Goal: Task Accomplishment & Management: Manage account settings

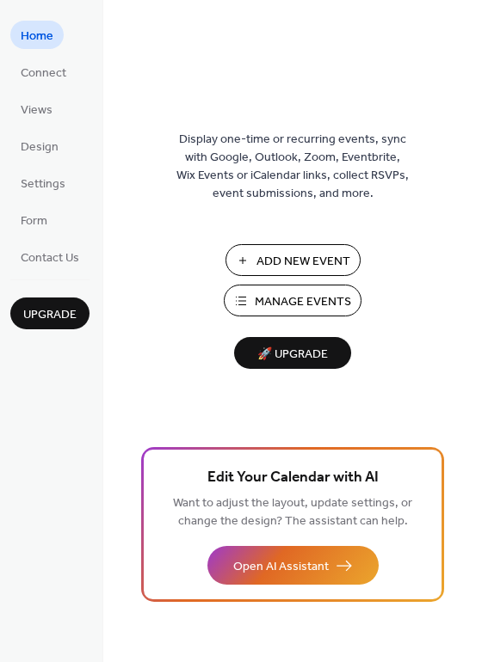
click at [278, 301] on span "Manage Events" at bounding box center [303, 302] width 96 height 18
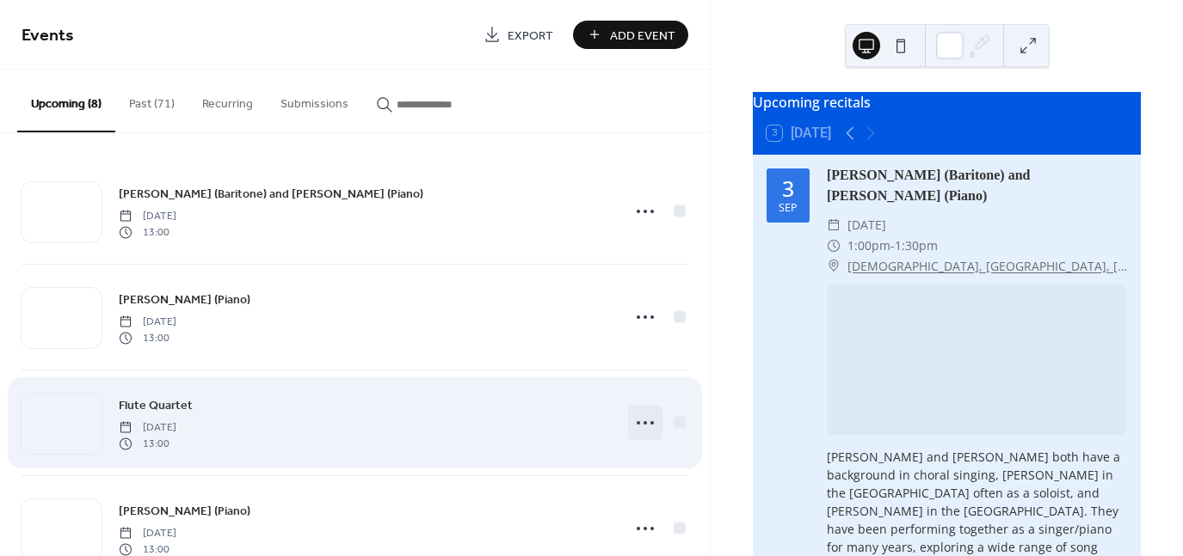
click at [642, 431] on icon at bounding box center [645, 423] width 28 height 28
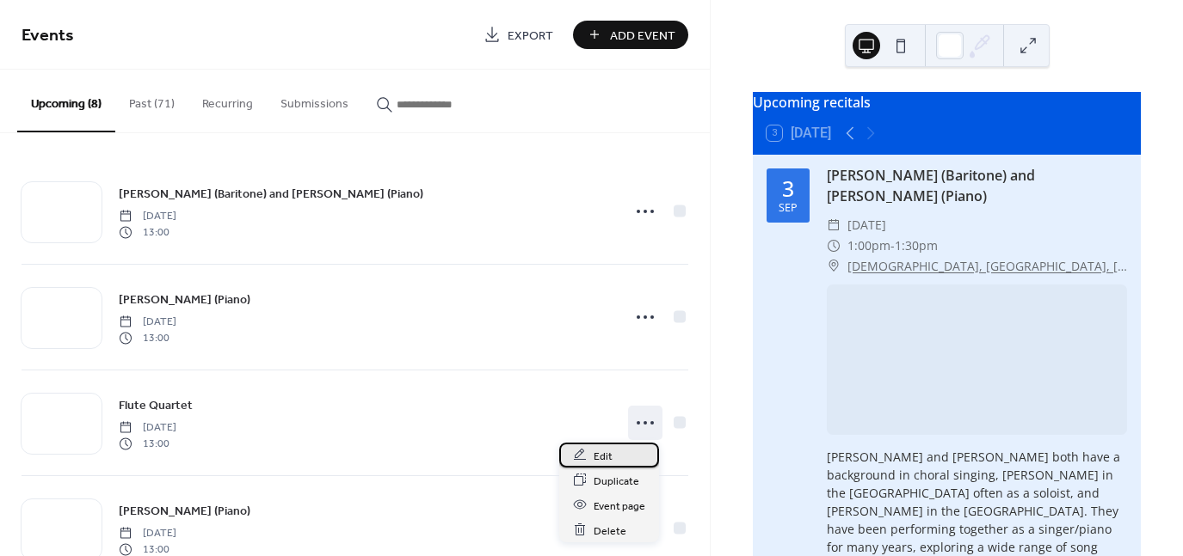
click at [624, 458] on div "Edit" at bounding box center [609, 455] width 100 height 25
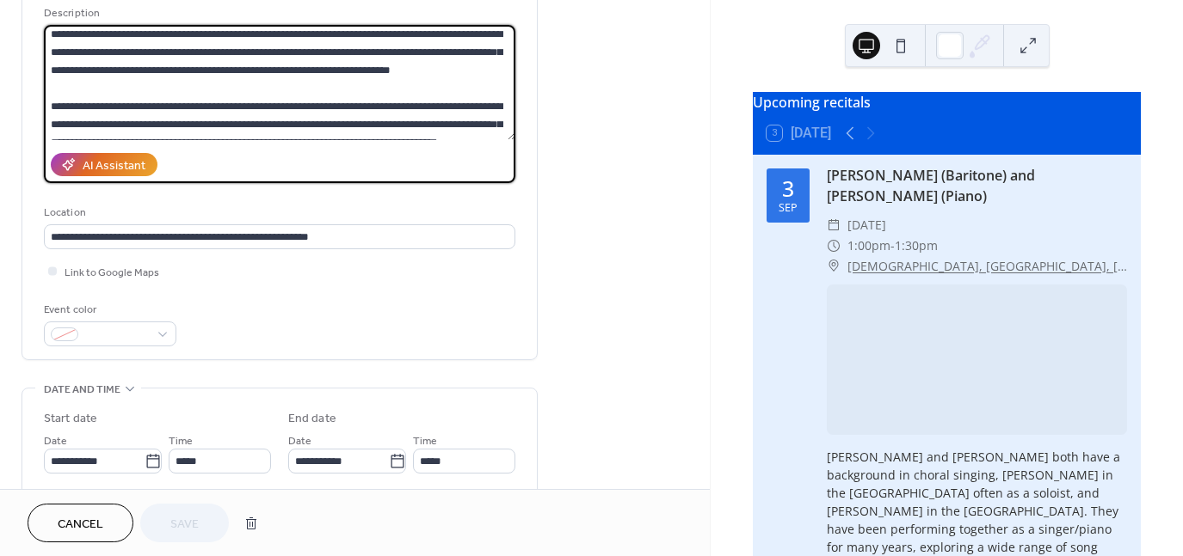
scroll to position [100, 0]
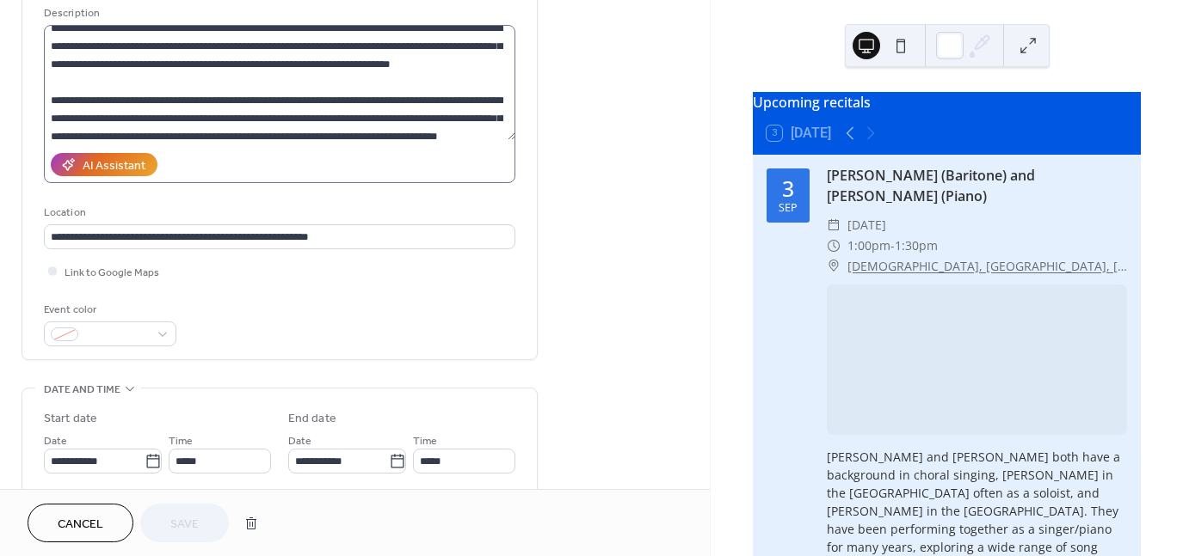
click at [500, 139] on label at bounding box center [279, 104] width 471 height 158
click at [500, 139] on textarea at bounding box center [279, 82] width 471 height 115
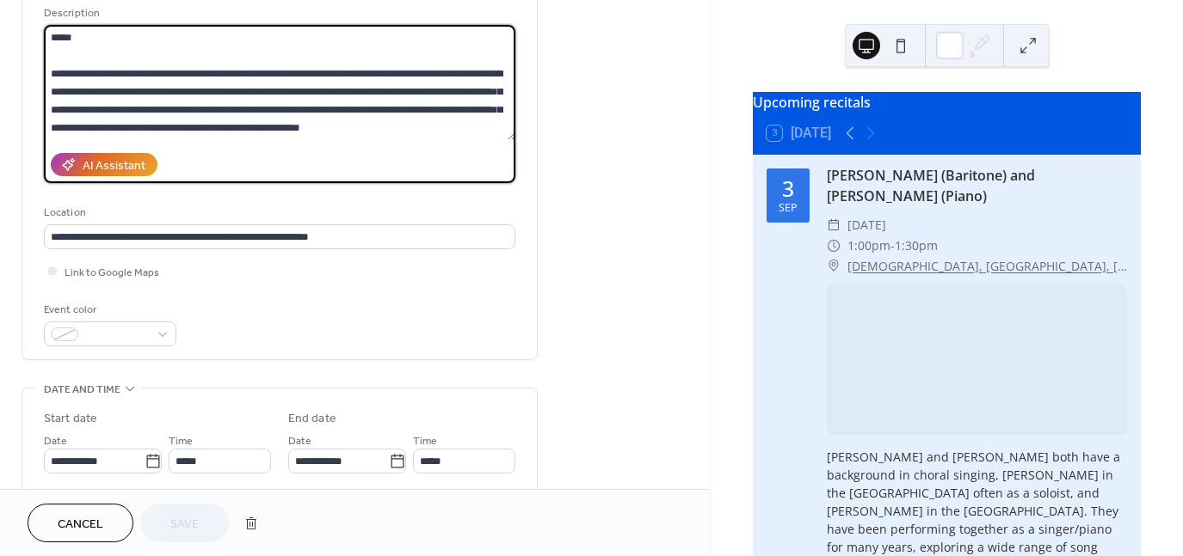
scroll to position [361, 0]
click at [373, 110] on textarea at bounding box center [279, 82] width 471 height 115
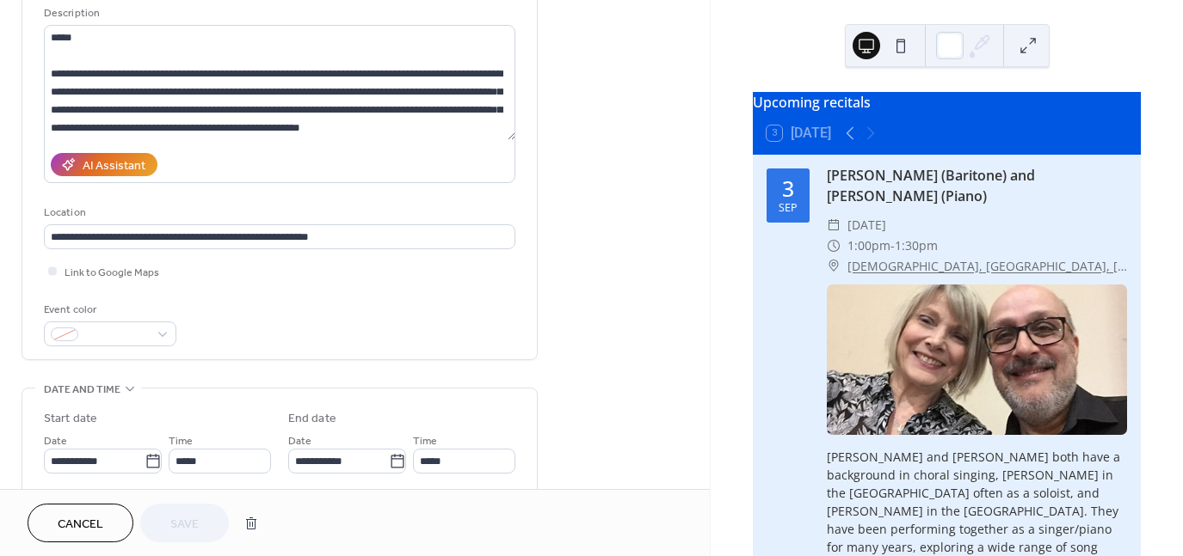
click at [517, 136] on div "**********" at bounding box center [279, 141] width 514 height 435
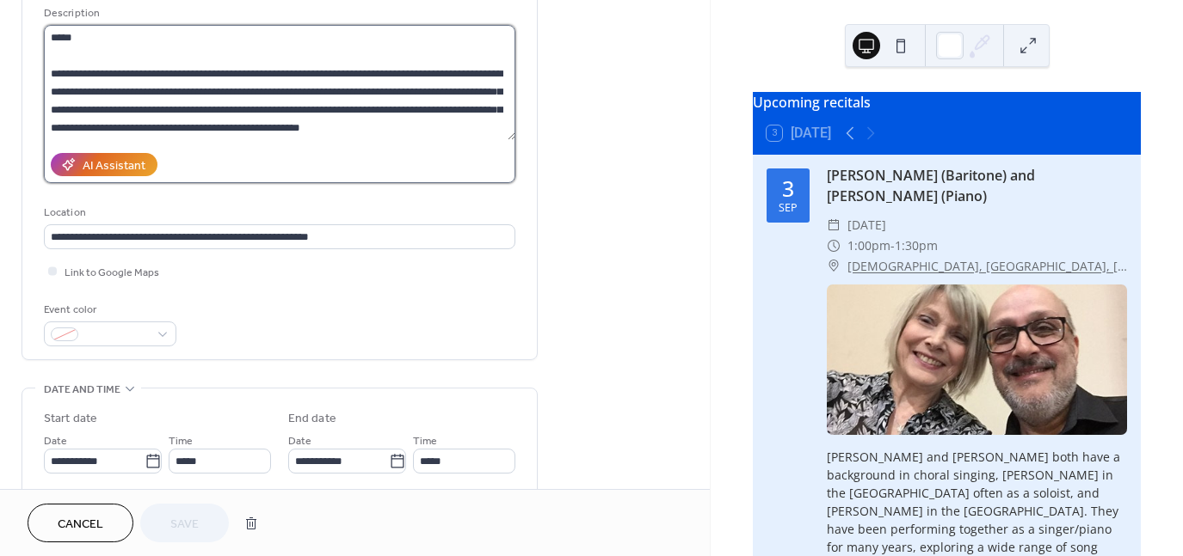
click at [462, 124] on textarea at bounding box center [279, 82] width 471 height 115
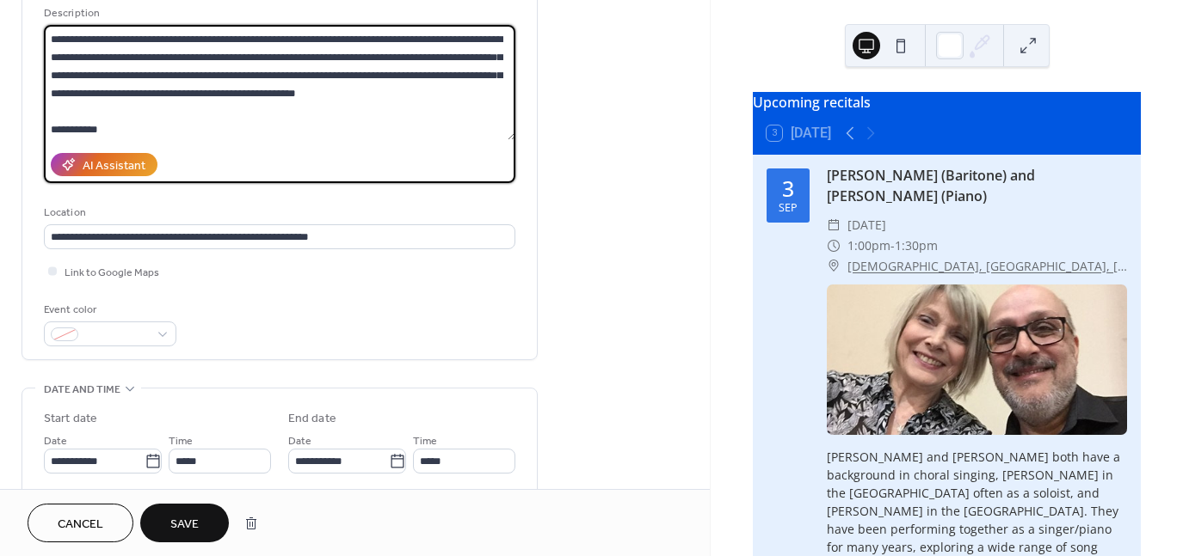
scroll to position [396, 0]
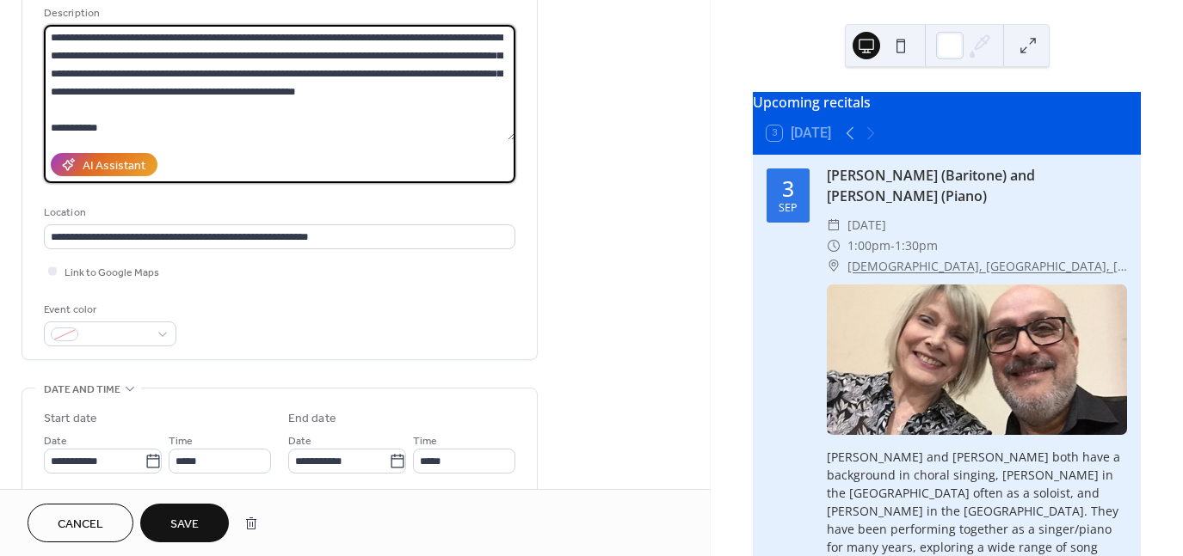
paste textarea "**********"
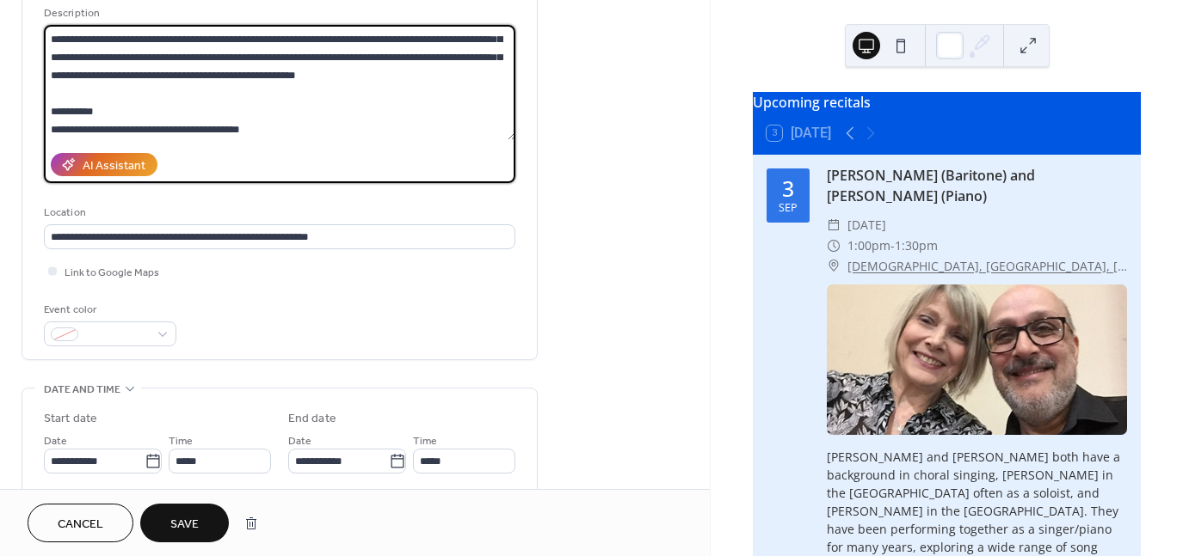
scroll to position [522, 0]
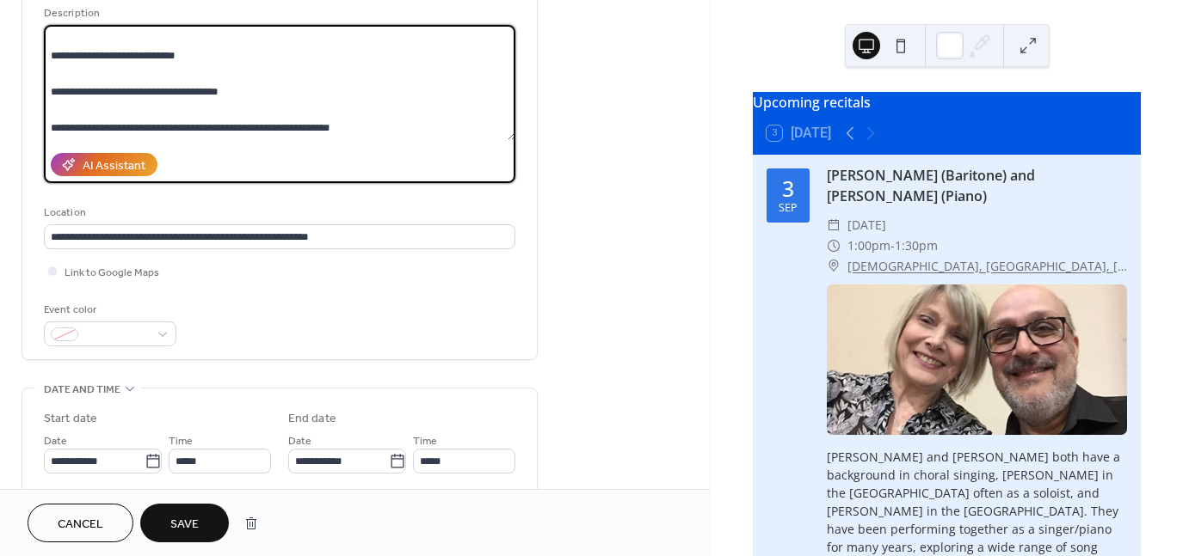
click at [82, 104] on textarea at bounding box center [279, 82] width 471 height 115
click at [63, 96] on textarea at bounding box center [279, 82] width 471 height 115
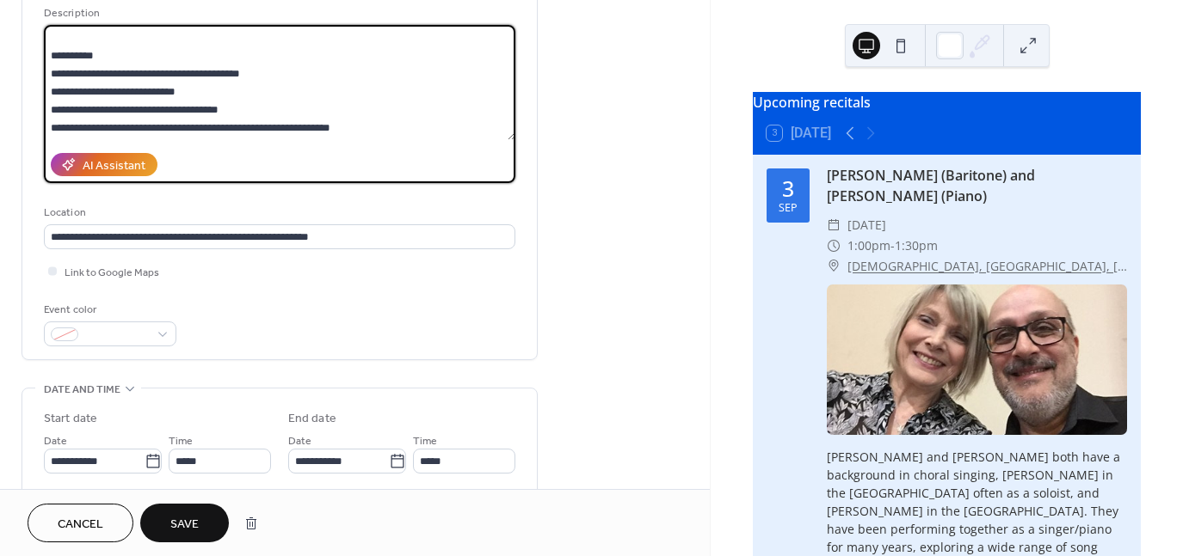
scroll to position [469, 0]
click at [85, 58] on textarea at bounding box center [279, 82] width 471 height 115
type textarea "**********"
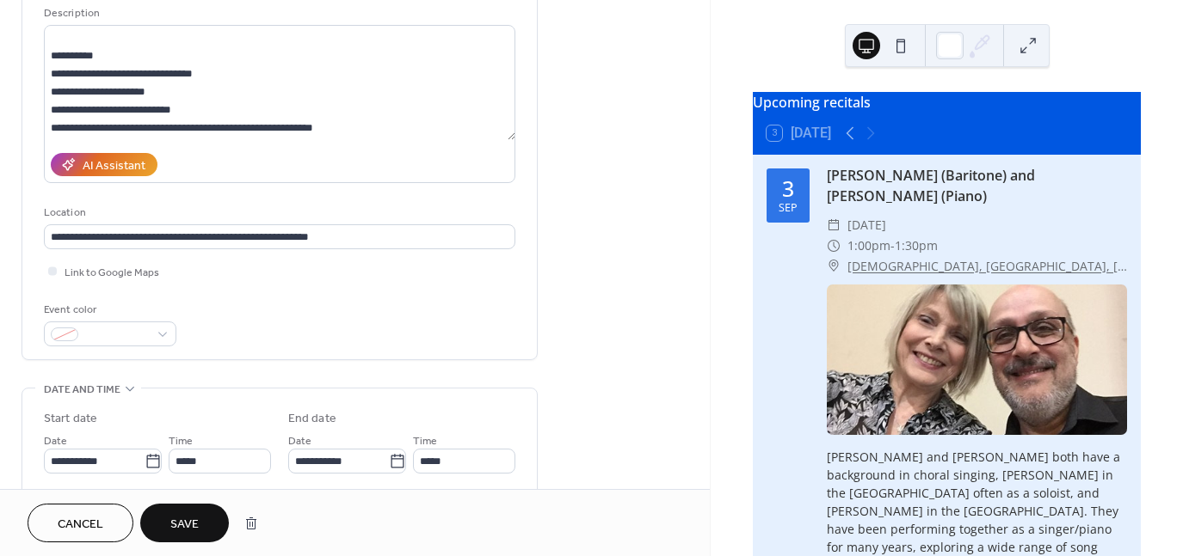
click at [686, 141] on div "**********" at bounding box center [355, 449] width 710 height 1053
click at [185, 526] on span "Save" at bounding box center [184, 525] width 28 height 18
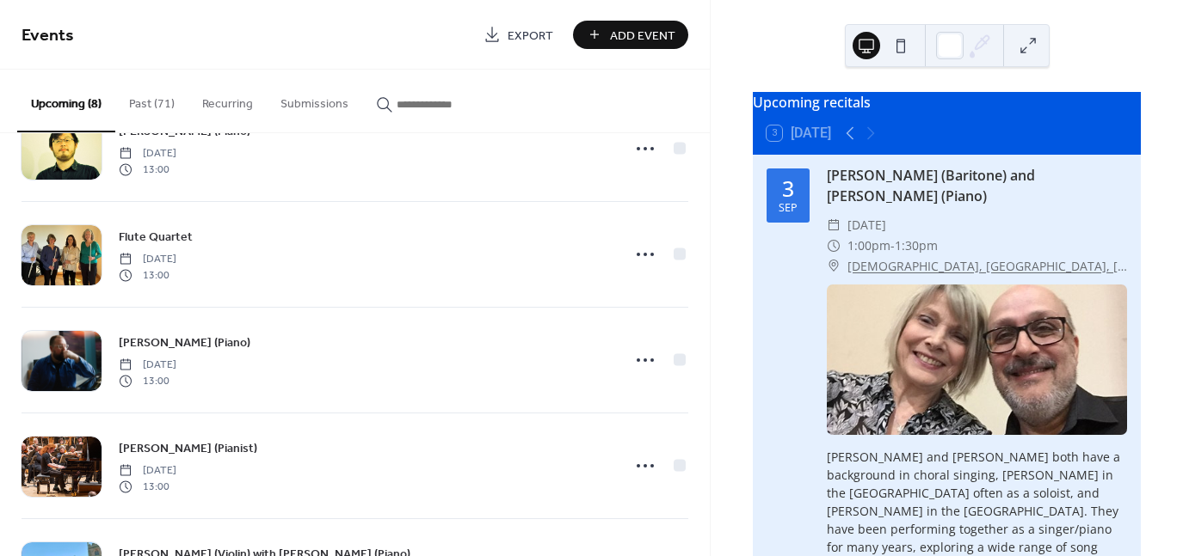
scroll to position [172, 0]
